Goal: Transaction & Acquisition: Purchase product/service

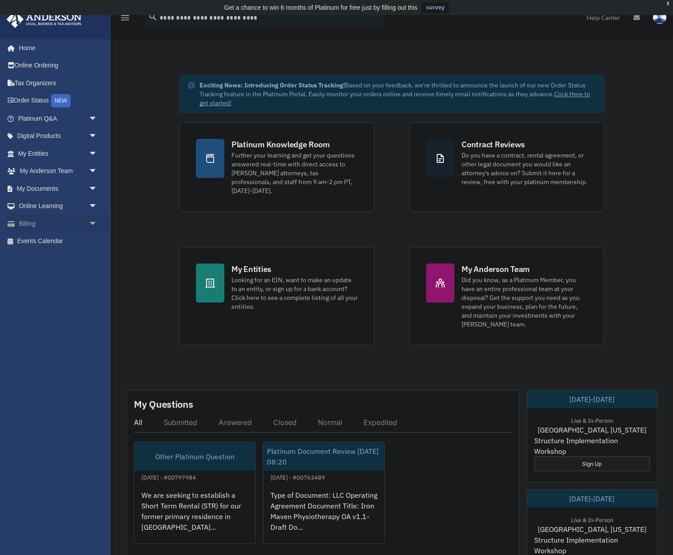
click at [41, 221] on link "Billing arrow_drop_down" at bounding box center [58, 224] width 105 height 18
click at [91, 223] on span "arrow_drop_down" at bounding box center [98, 224] width 18 height 18
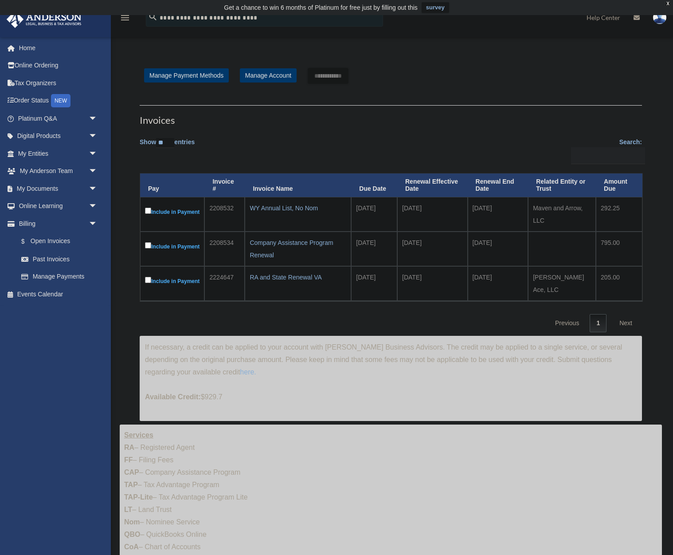
drag, startPoint x: 421, startPoint y: 250, endPoint x: 437, endPoint y: 252, distance: 16.0
click at [437, 252] on td "2025-11-01" at bounding box center [432, 248] width 70 height 35
click at [278, 248] on div "Company Assistance Program Renewal" at bounding box center [298, 248] width 97 height 25
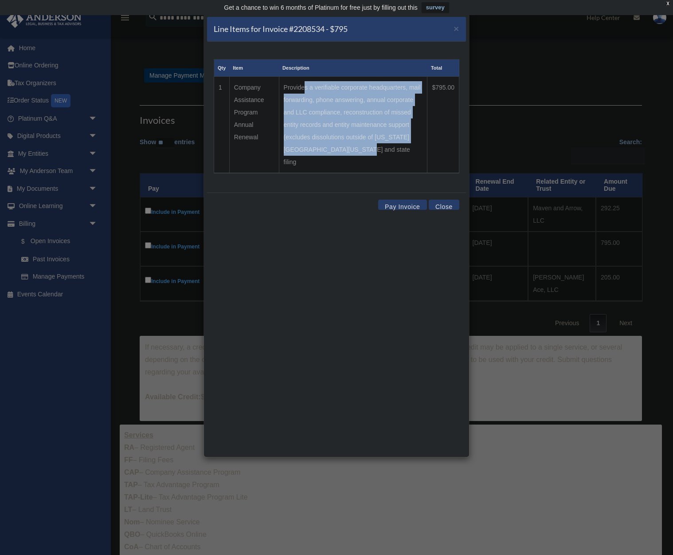
drag, startPoint x: 309, startPoint y: 88, endPoint x: 390, endPoint y: 172, distance: 117.0
click at [390, 172] on td "Provides a verifiable corporate headquarters, mail forwarding, phone answering,…" at bounding box center [353, 125] width 149 height 97
click at [403, 148] on td "Provides a verifiable corporate headquarters, mail forwarding, phone answering,…" at bounding box center [353, 125] width 149 height 97
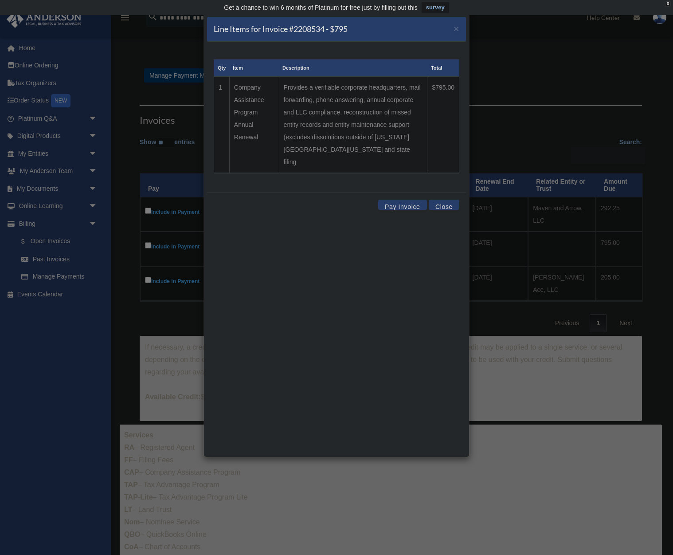
click at [445, 205] on button "Close" at bounding box center [444, 205] width 31 height 10
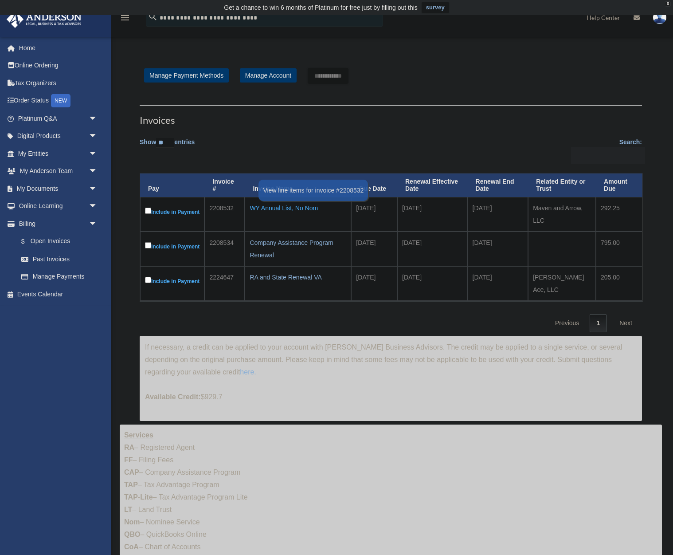
click at [289, 210] on div "WY Annual List, No Nom" at bounding box center [298, 208] width 97 height 12
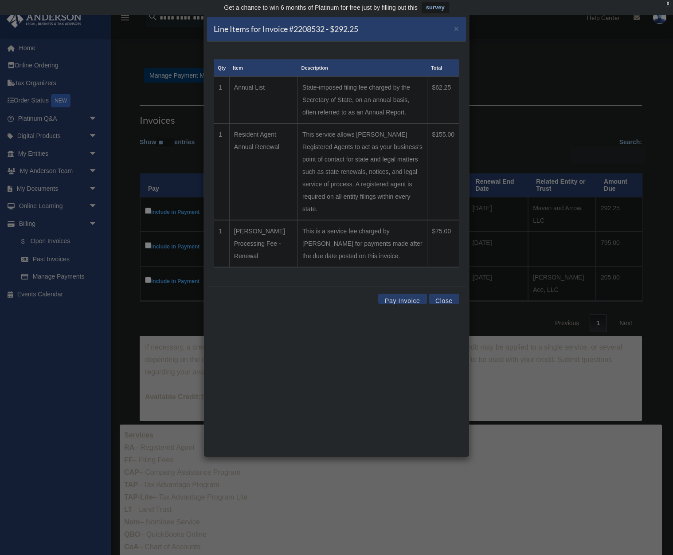
click at [439, 304] on button "Close" at bounding box center [444, 298] width 31 height 10
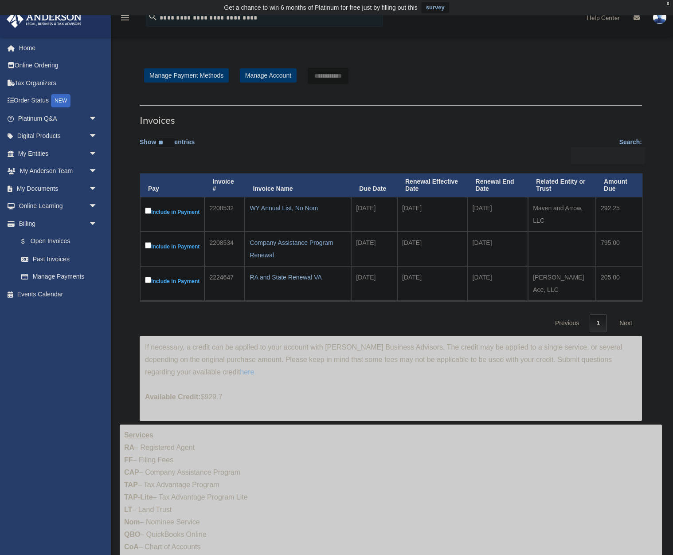
click at [153, 212] on label "Include in Payment" at bounding box center [172, 212] width 55 height 12
click at [348, 77] on input "**********" at bounding box center [328, 76] width 41 height 16
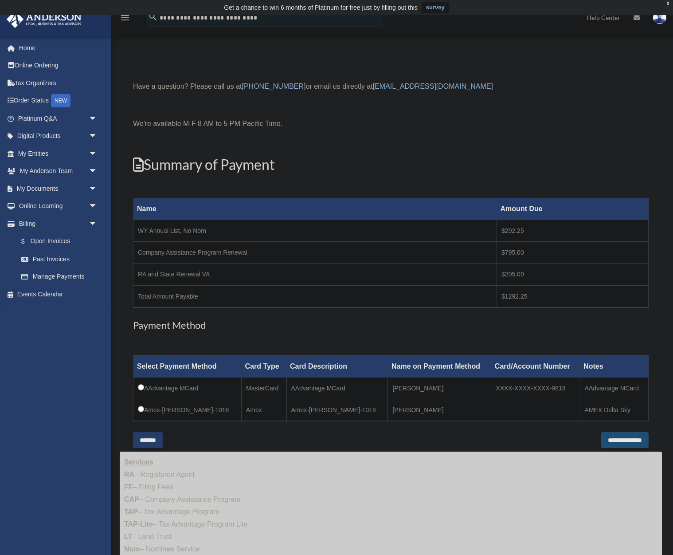
click at [629, 448] on input "**********" at bounding box center [624, 440] width 47 height 16
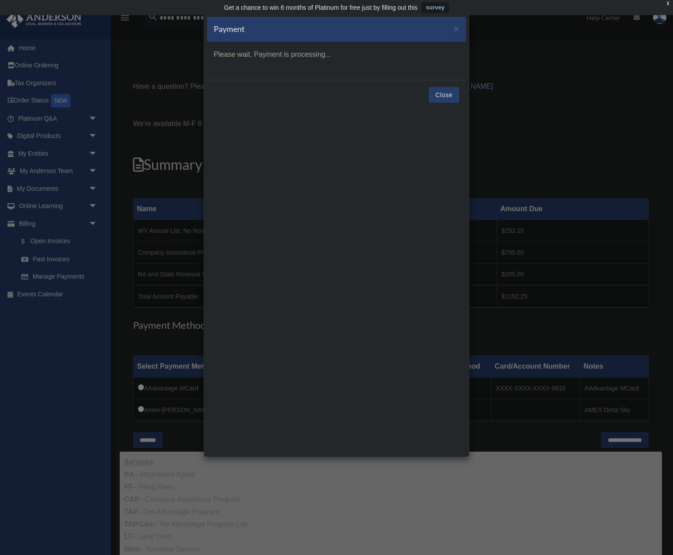
click at [387, 53] on p "Please wait, Payment is processing..." at bounding box center [337, 54] width 246 height 12
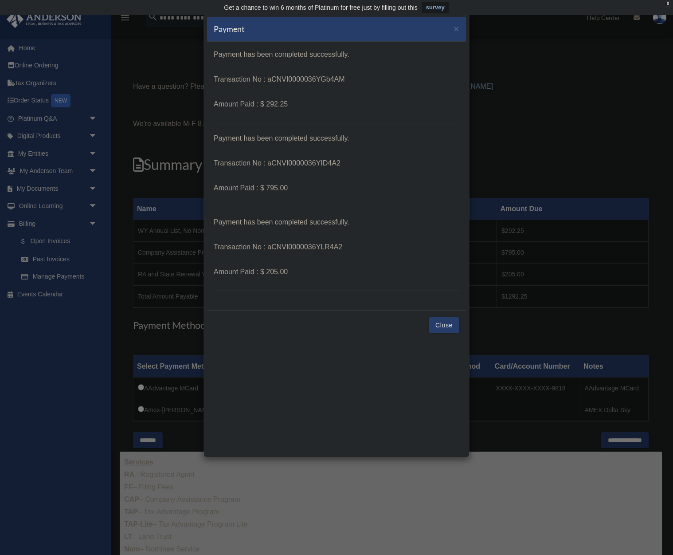
click at [433, 349] on div "Payment × Payment has been completed successfully. Transaction No : aCNVI000003…" at bounding box center [336, 235] width 266 height 444
click at [439, 327] on button "Close" at bounding box center [444, 325] width 31 height 16
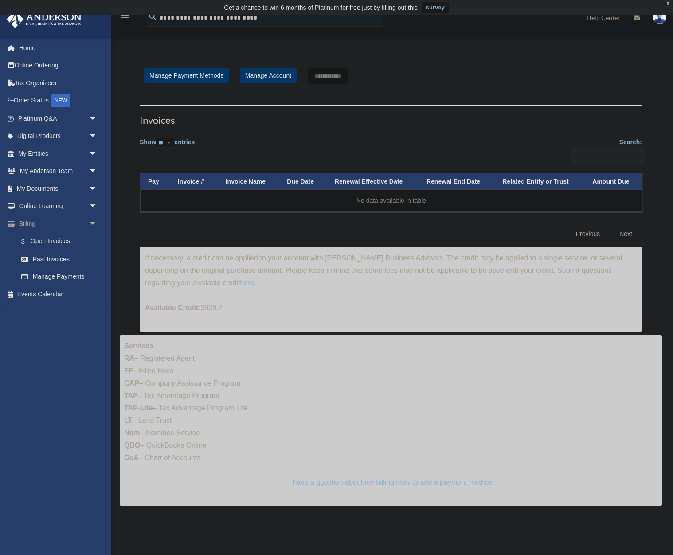
click at [27, 221] on link "Billing arrow_drop_down" at bounding box center [58, 224] width 105 height 18
click at [173, 311] on span "Available Credit:" at bounding box center [173, 308] width 56 height 8
click at [257, 314] on p "Available Credit: $929.7" at bounding box center [391, 301] width 492 height 25
drag, startPoint x: 231, startPoint y: 315, endPoint x: 211, endPoint y: 316, distance: 19.5
click at [211, 314] on p "Available Credit: $929.7" at bounding box center [391, 301] width 492 height 25
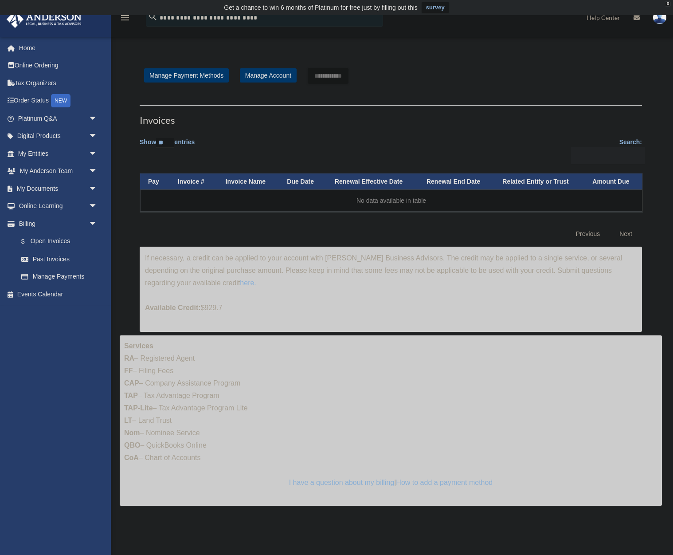
click at [238, 314] on p "Available Credit: $929.7" at bounding box center [391, 301] width 492 height 25
drag, startPoint x: 239, startPoint y: 315, endPoint x: 219, endPoint y: 315, distance: 19.5
click at [219, 314] on p "Available Credit: $929.7" at bounding box center [391, 301] width 492 height 25
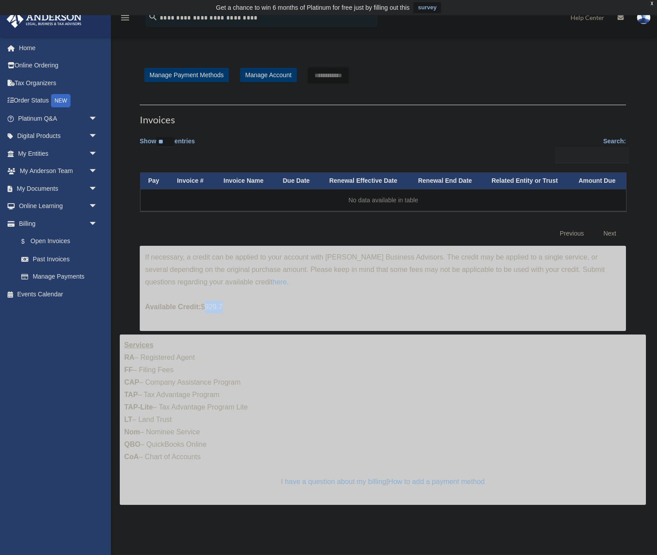
drag, startPoint x: 350, startPoint y: 277, endPoint x: 351, endPoint y: 291, distance: 13.8
click at [351, 291] on div "If necessary, a credit can be applied to your account with Anderson Business Ad…" at bounding box center [383, 288] width 486 height 85
click at [222, 292] on div "If necessary, a credit can be applied to your account with Anderson Business Ad…" at bounding box center [383, 288] width 486 height 85
